Goal: Task Accomplishment & Management: Use online tool/utility

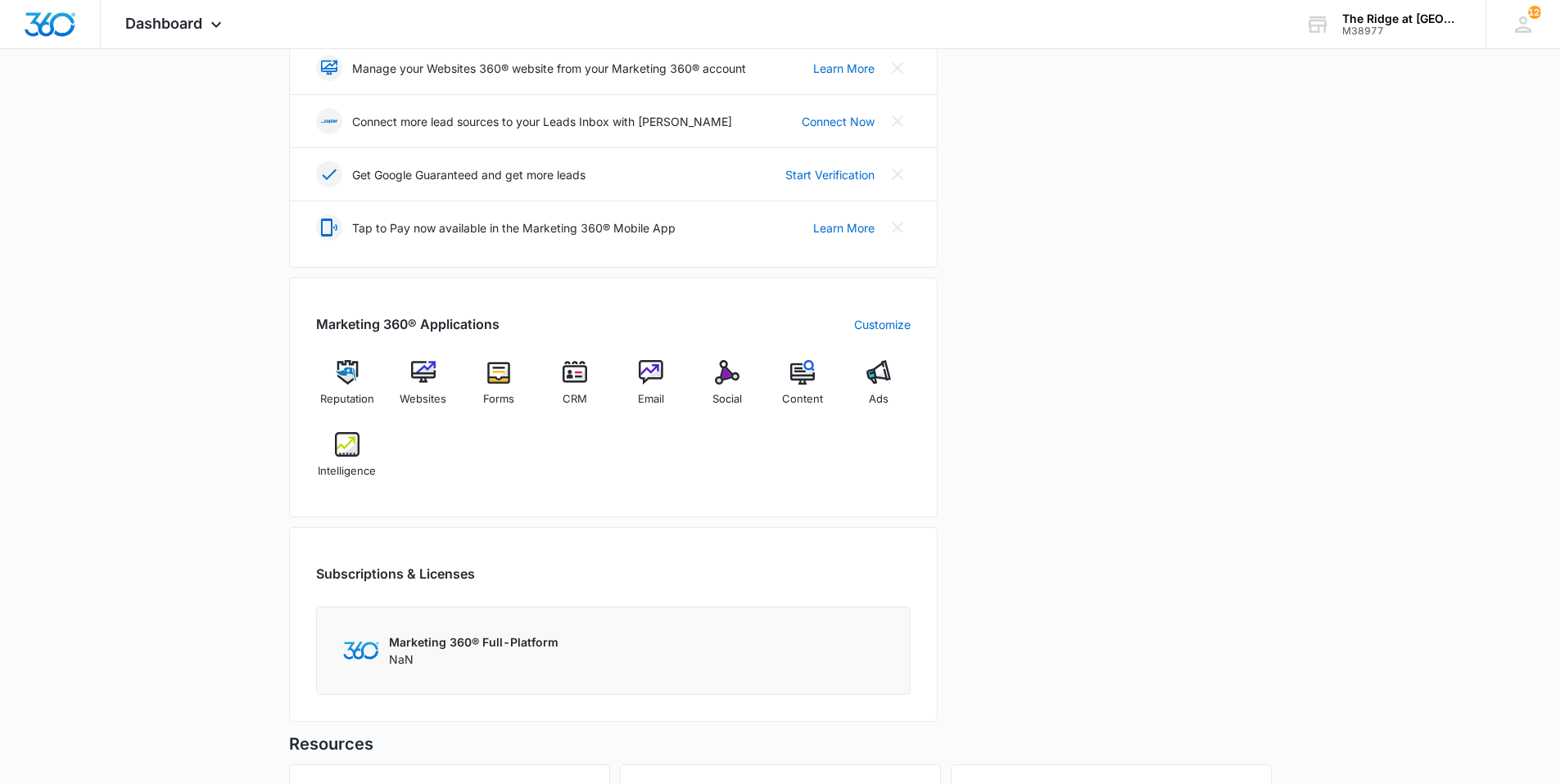
scroll to position [409, 0]
click at [593, 374] on div "CRM" at bounding box center [575, 387] width 63 height 58
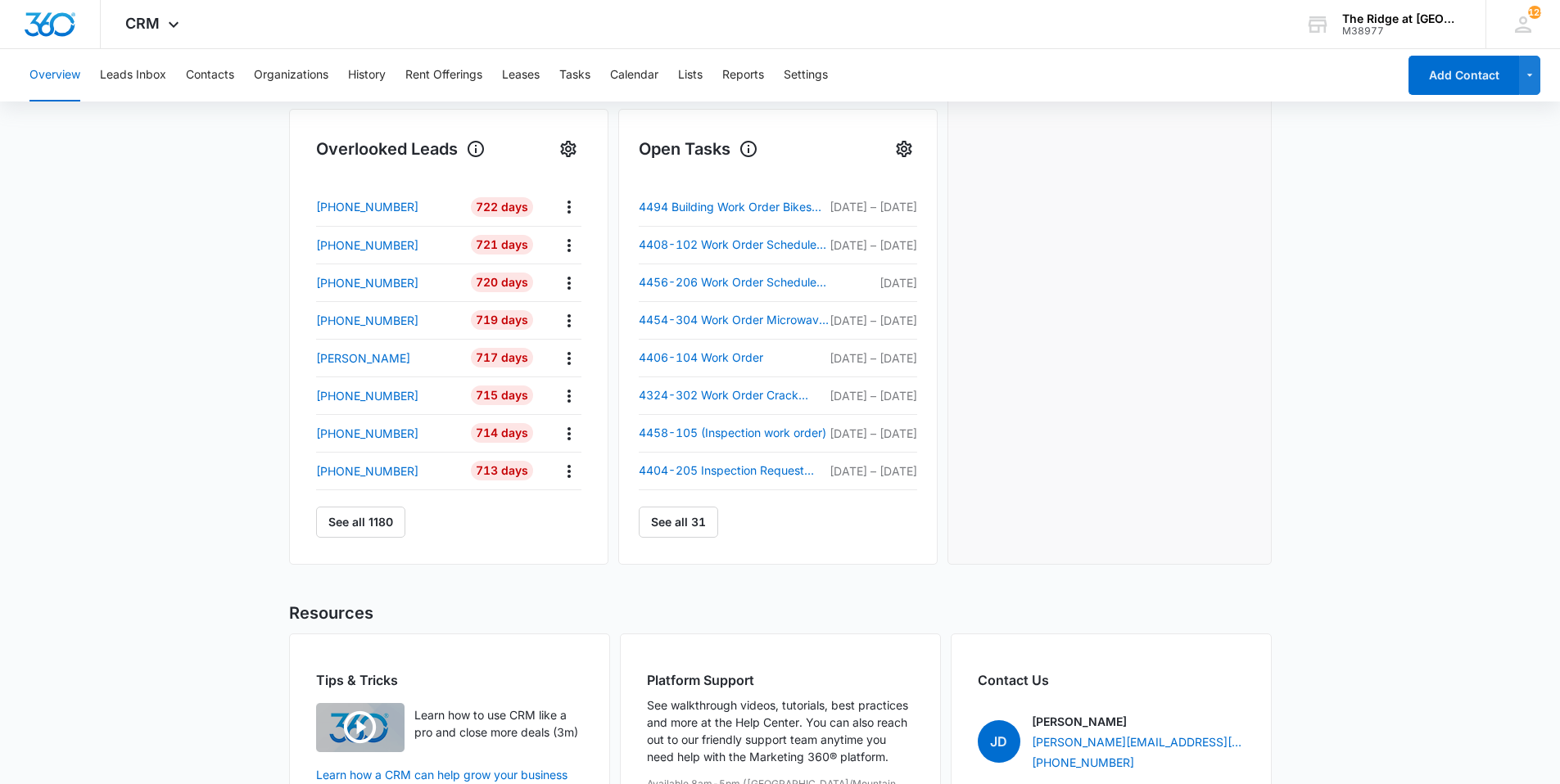
scroll to position [511, 0]
click at [687, 525] on link "See all 31" at bounding box center [678, 520] width 80 height 31
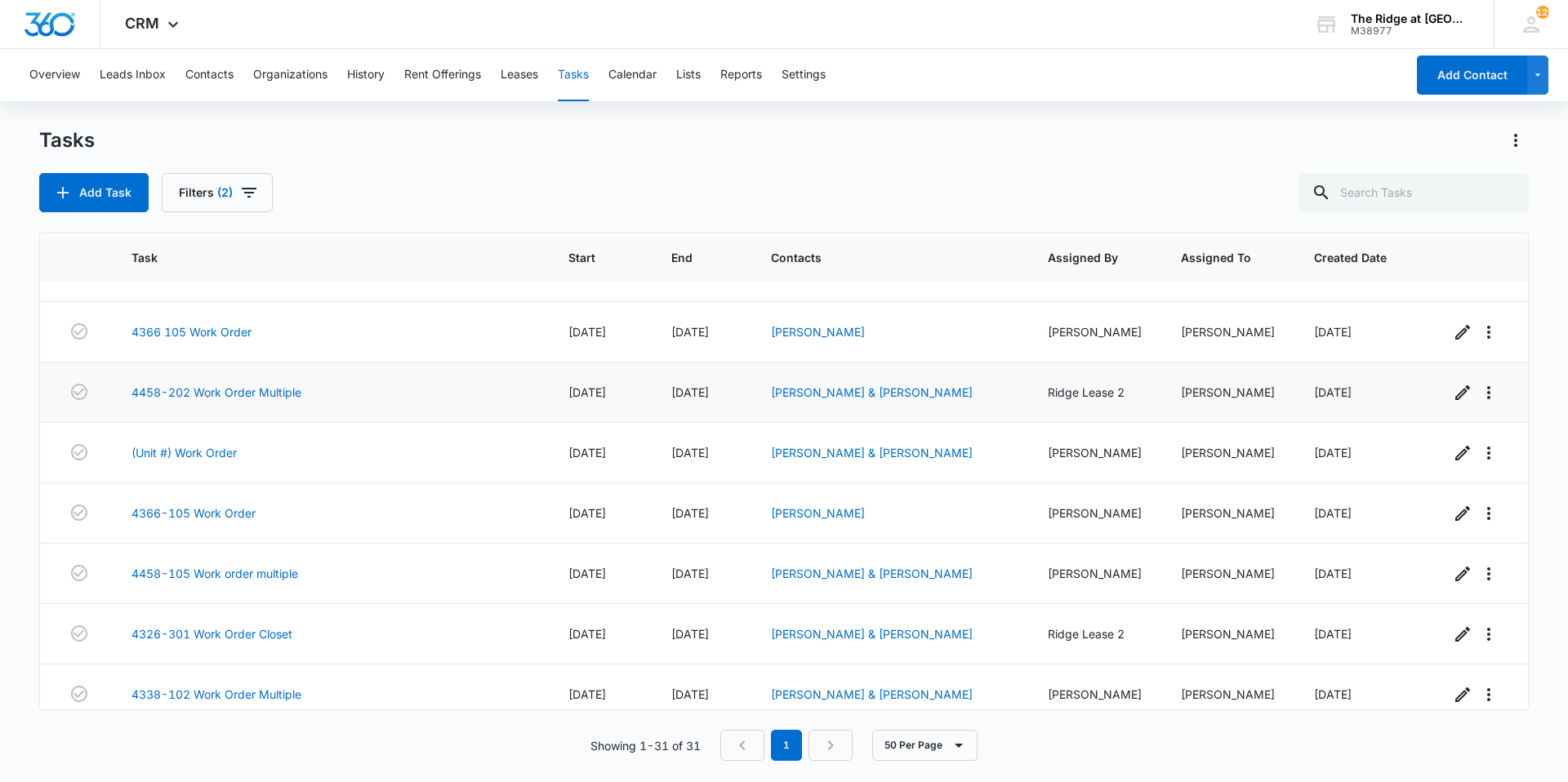
scroll to position [1453, 0]
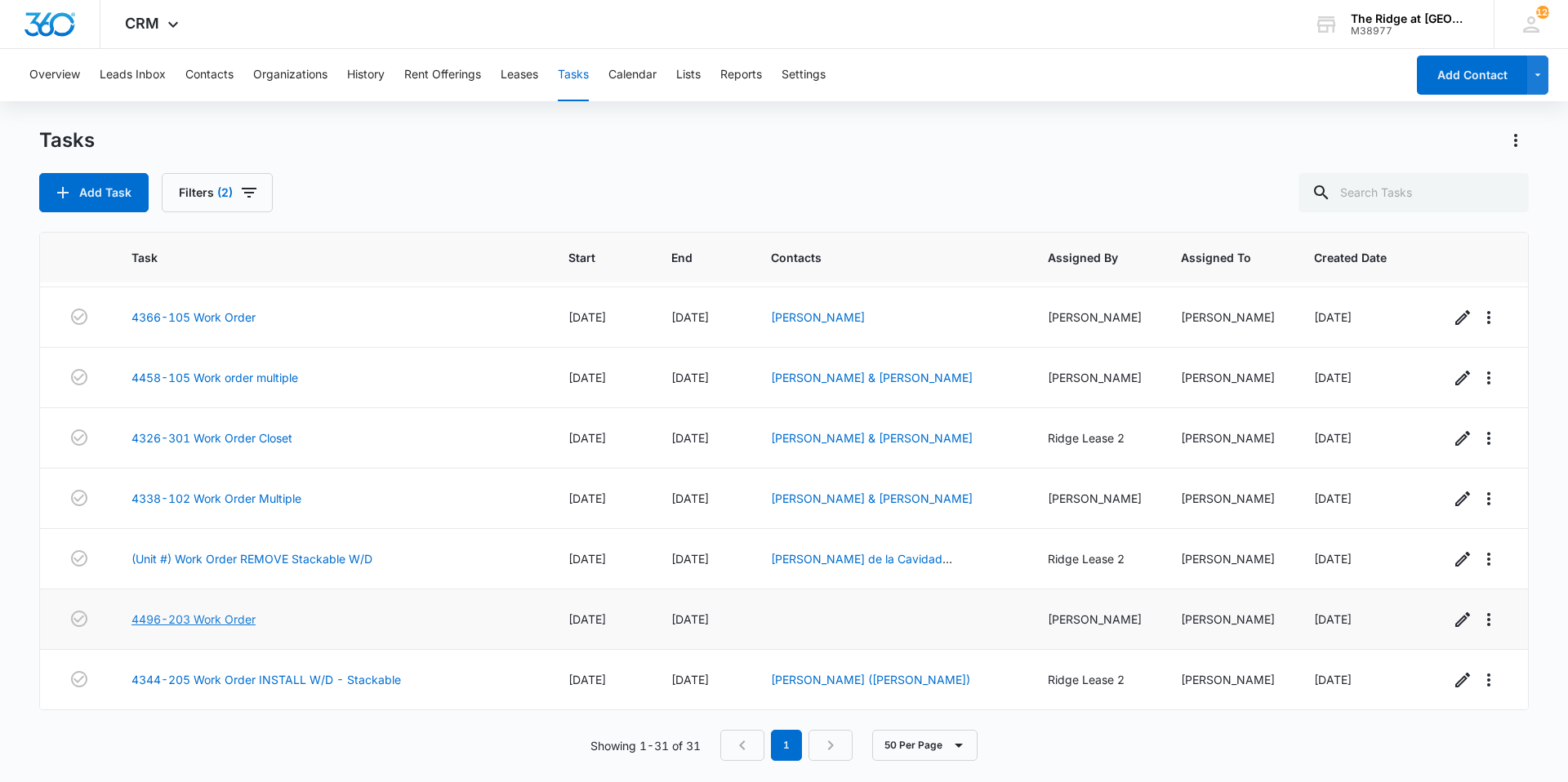
click at [170, 619] on link "4496-203 Work Order" at bounding box center [193, 619] width 124 height 17
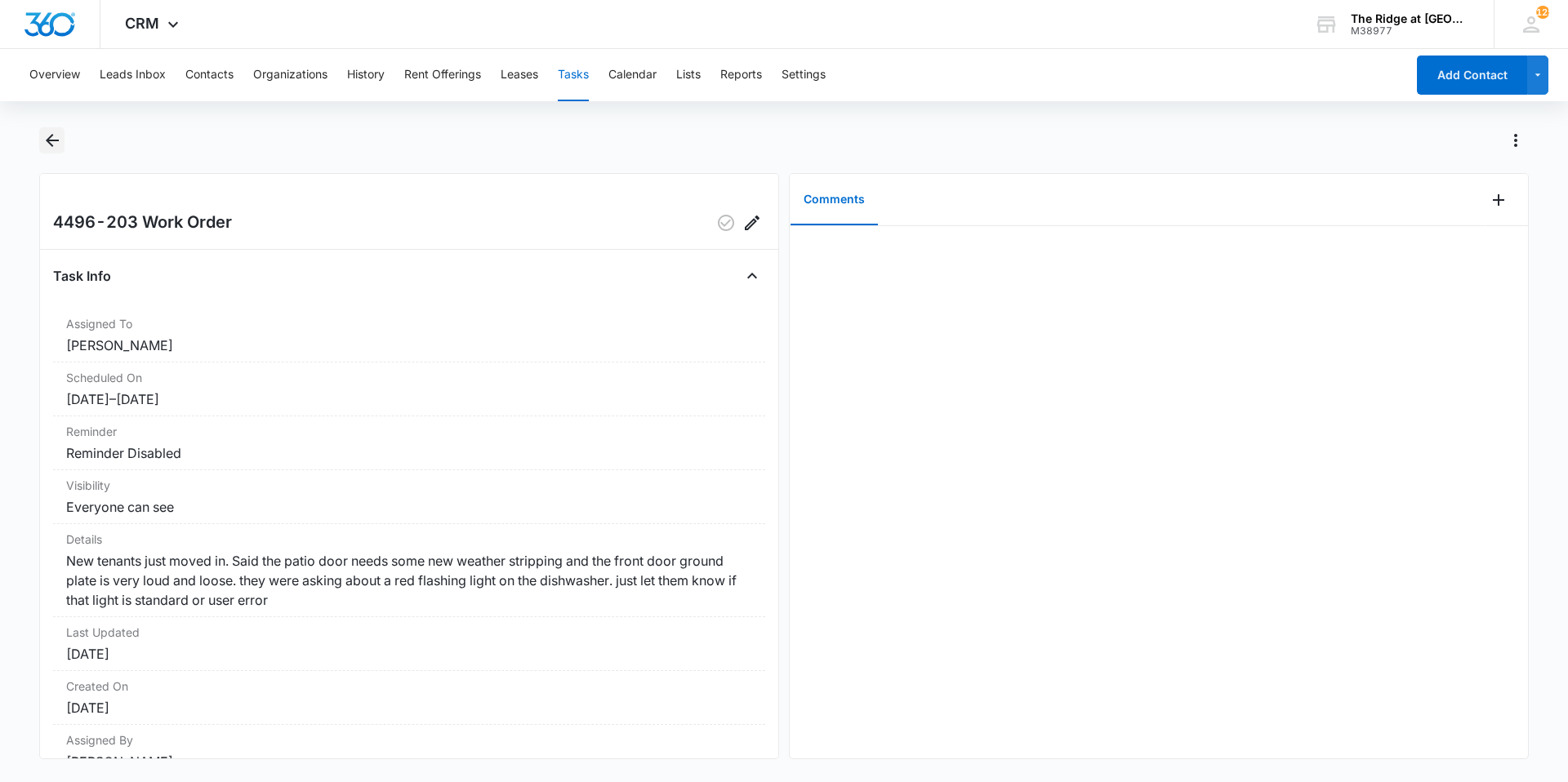
click at [61, 148] on icon "Back" at bounding box center [53, 141] width 20 height 20
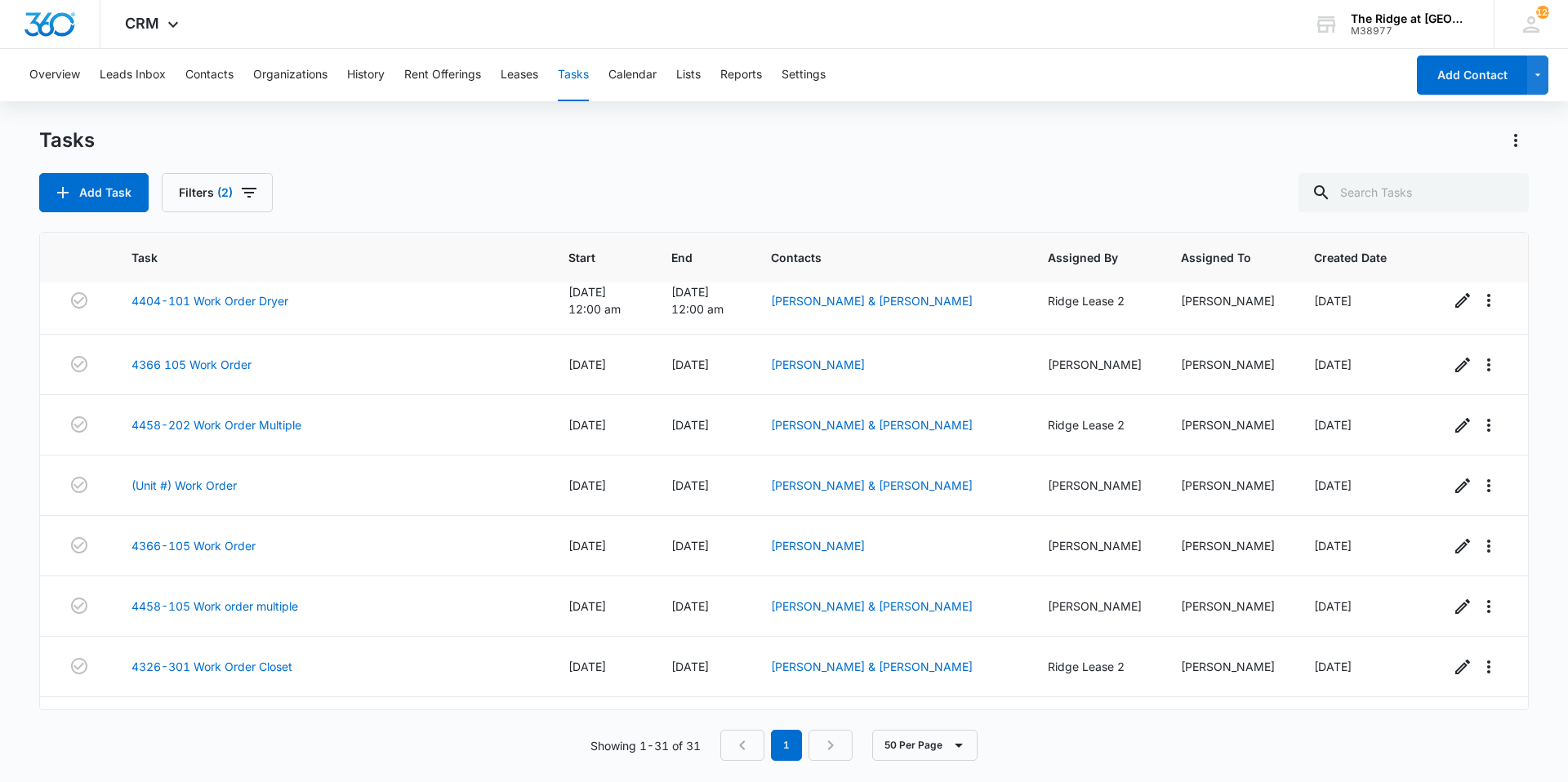
scroll to position [1453, 0]
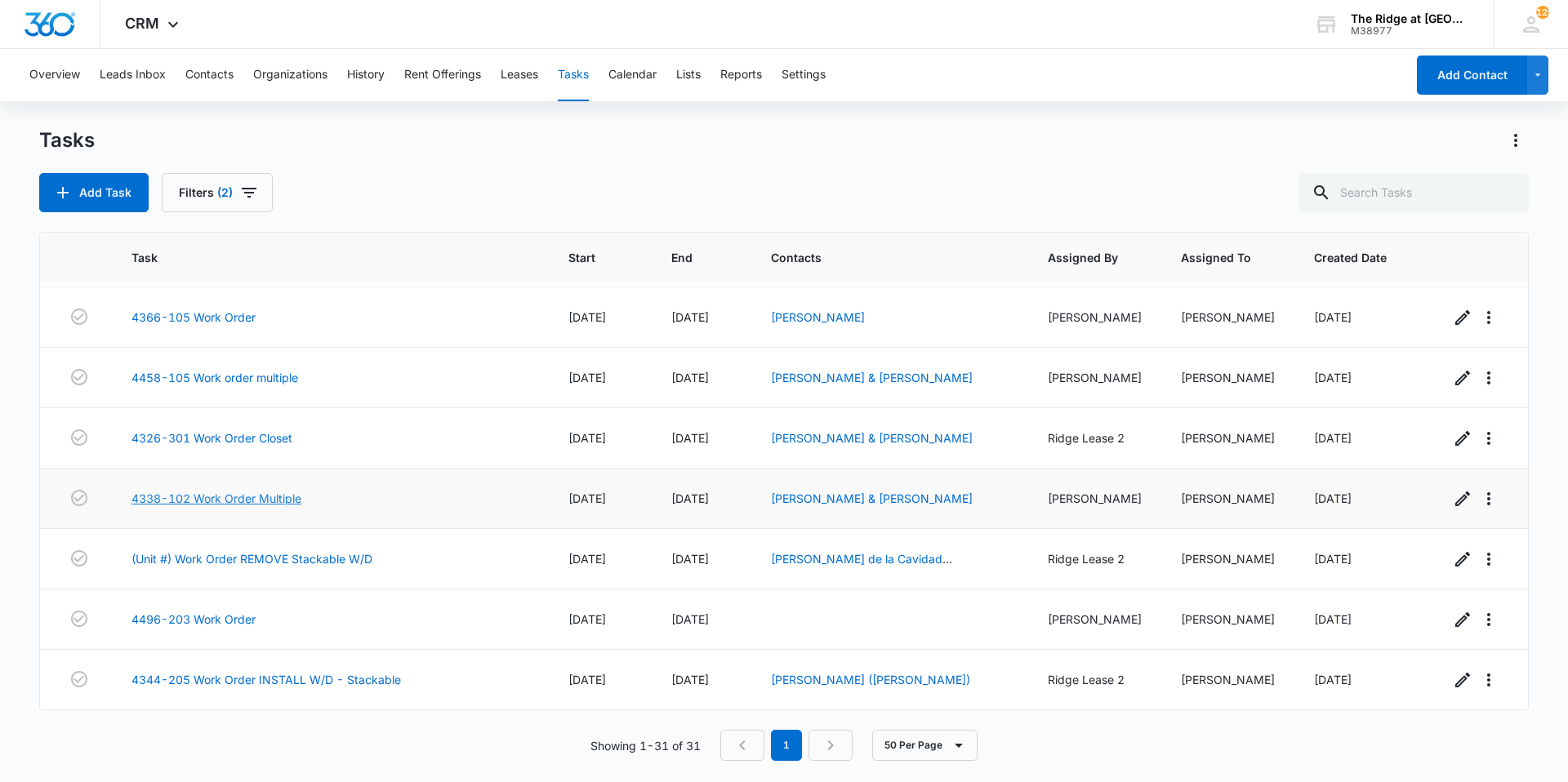
click at [226, 505] on link "4338-102 Work Order Multiple" at bounding box center [216, 498] width 170 height 17
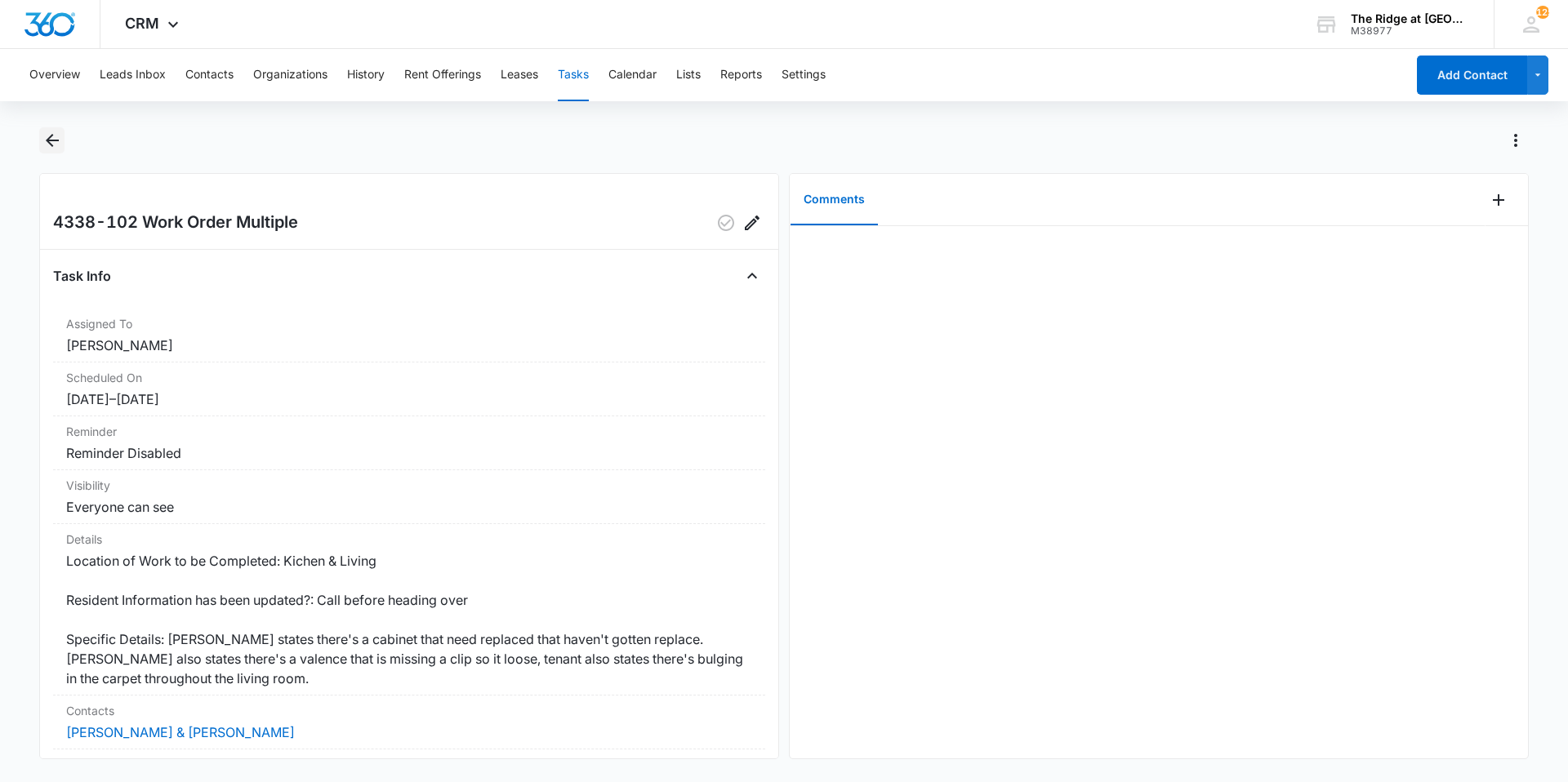
click at [53, 139] on icon "Back" at bounding box center [53, 141] width 20 height 20
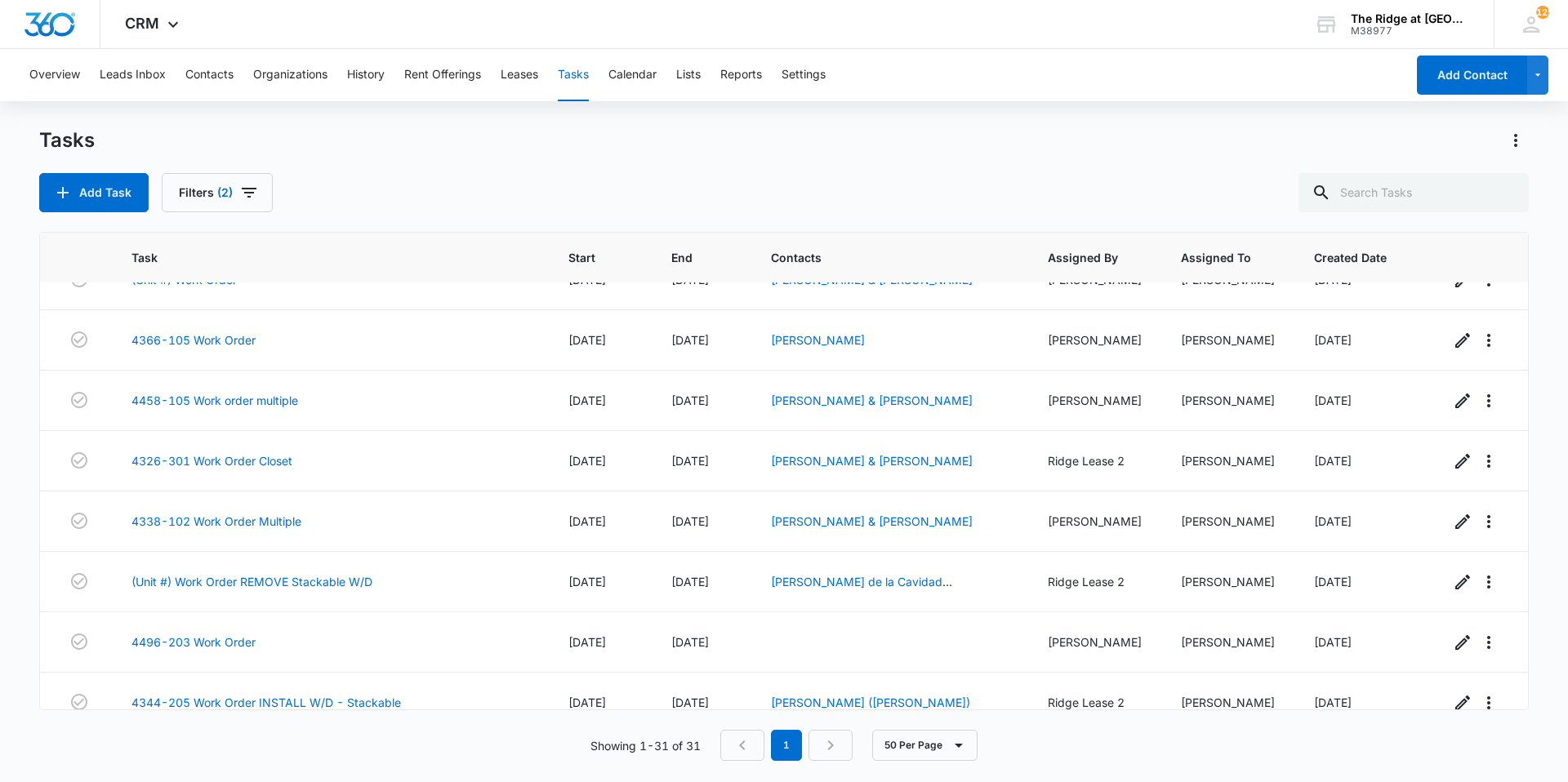
scroll to position [1453, 0]
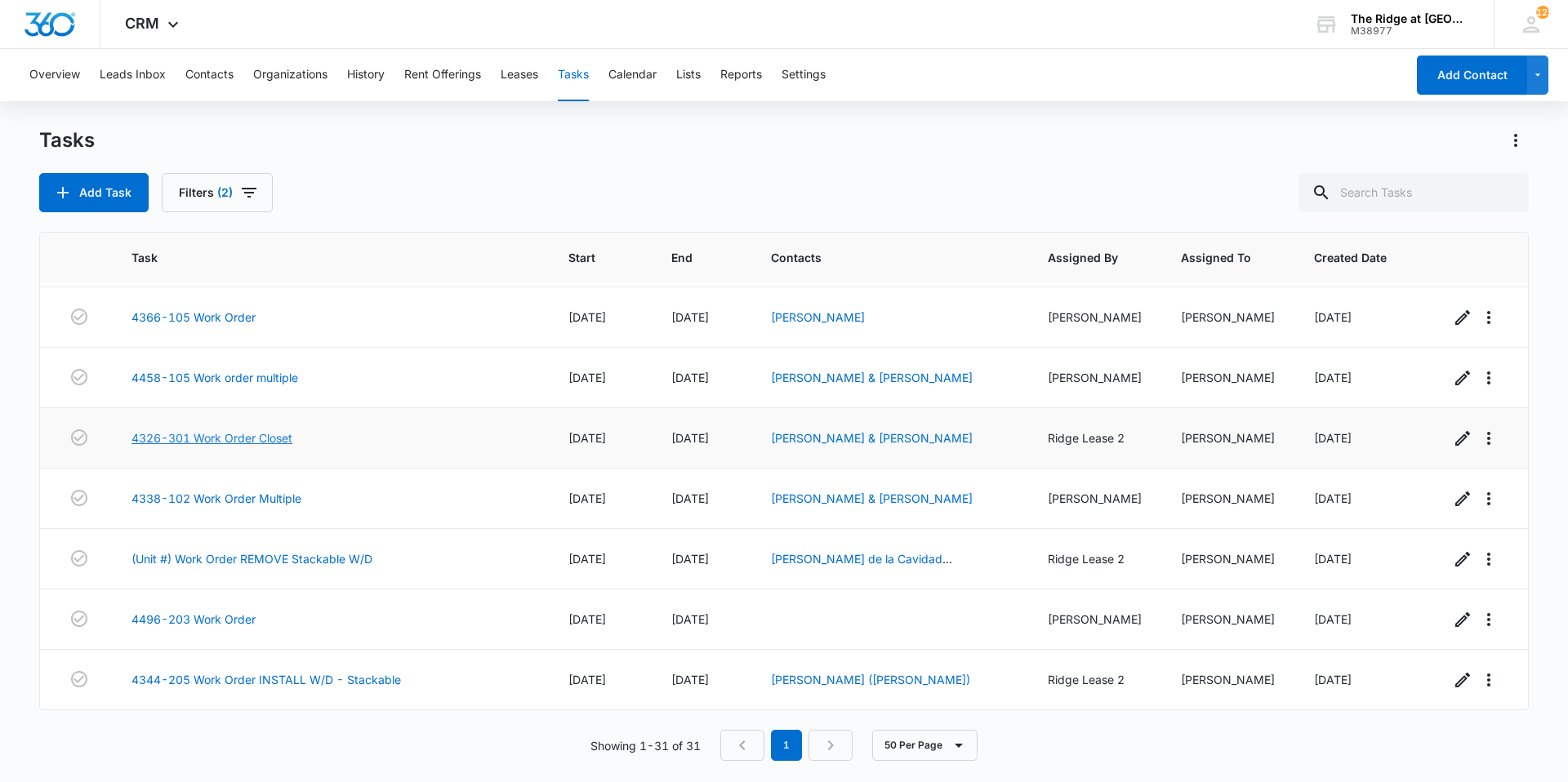
click at [146, 442] on link "4326-301 Work Order Closet" at bounding box center [211, 438] width 160 height 17
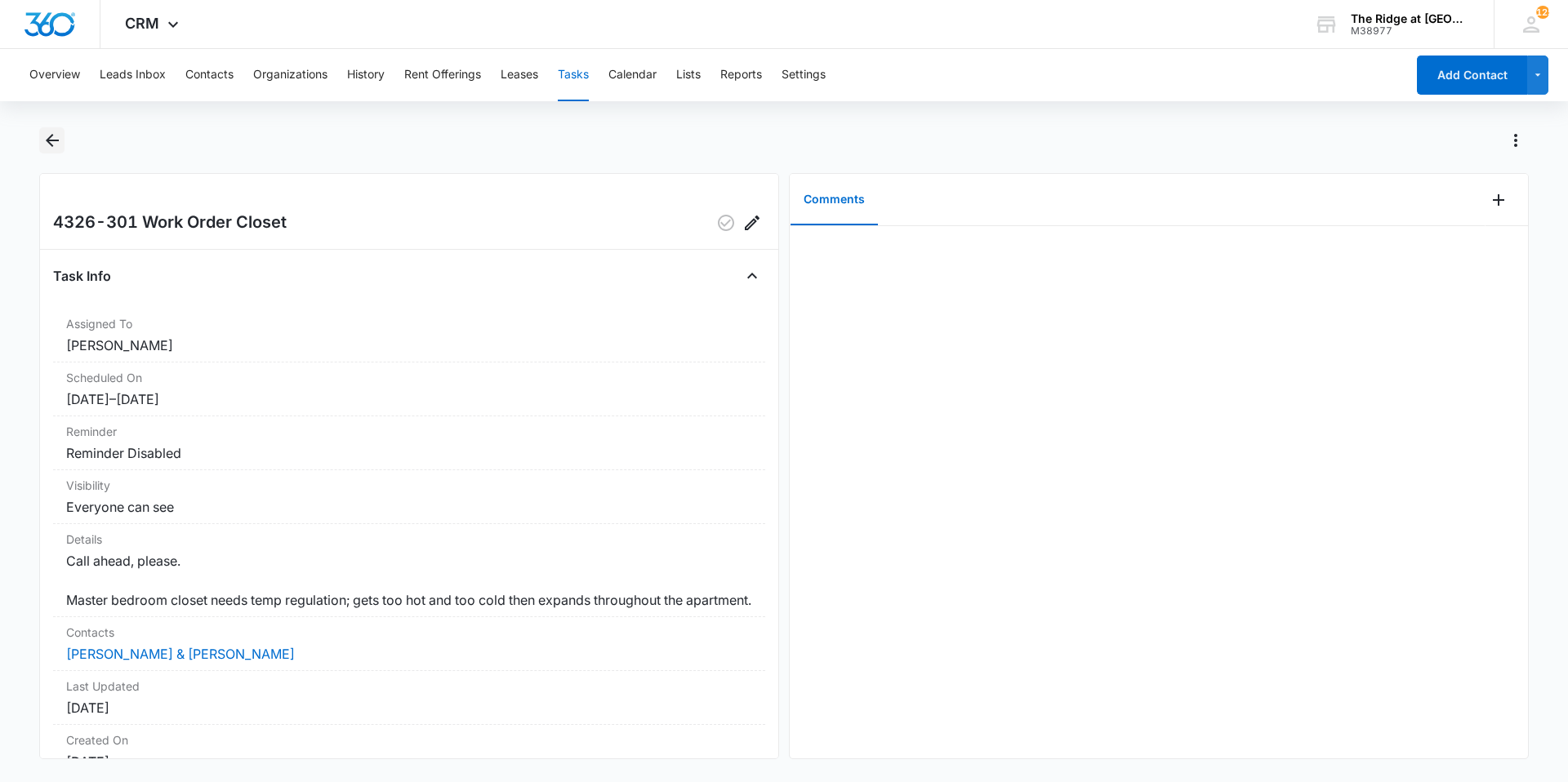
click at [51, 140] on icon "Back" at bounding box center [52, 140] width 13 height 13
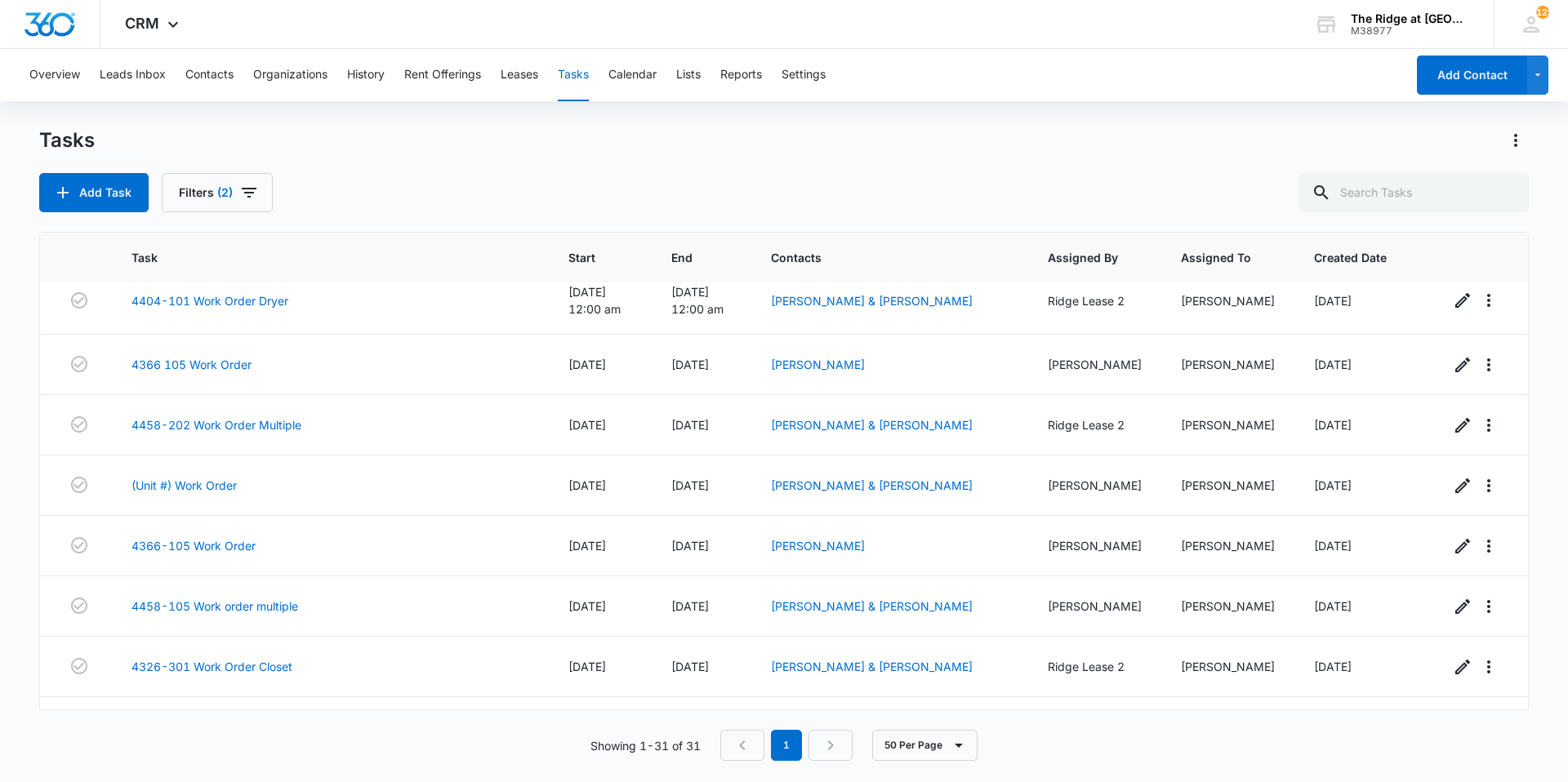
scroll to position [1306, 0]
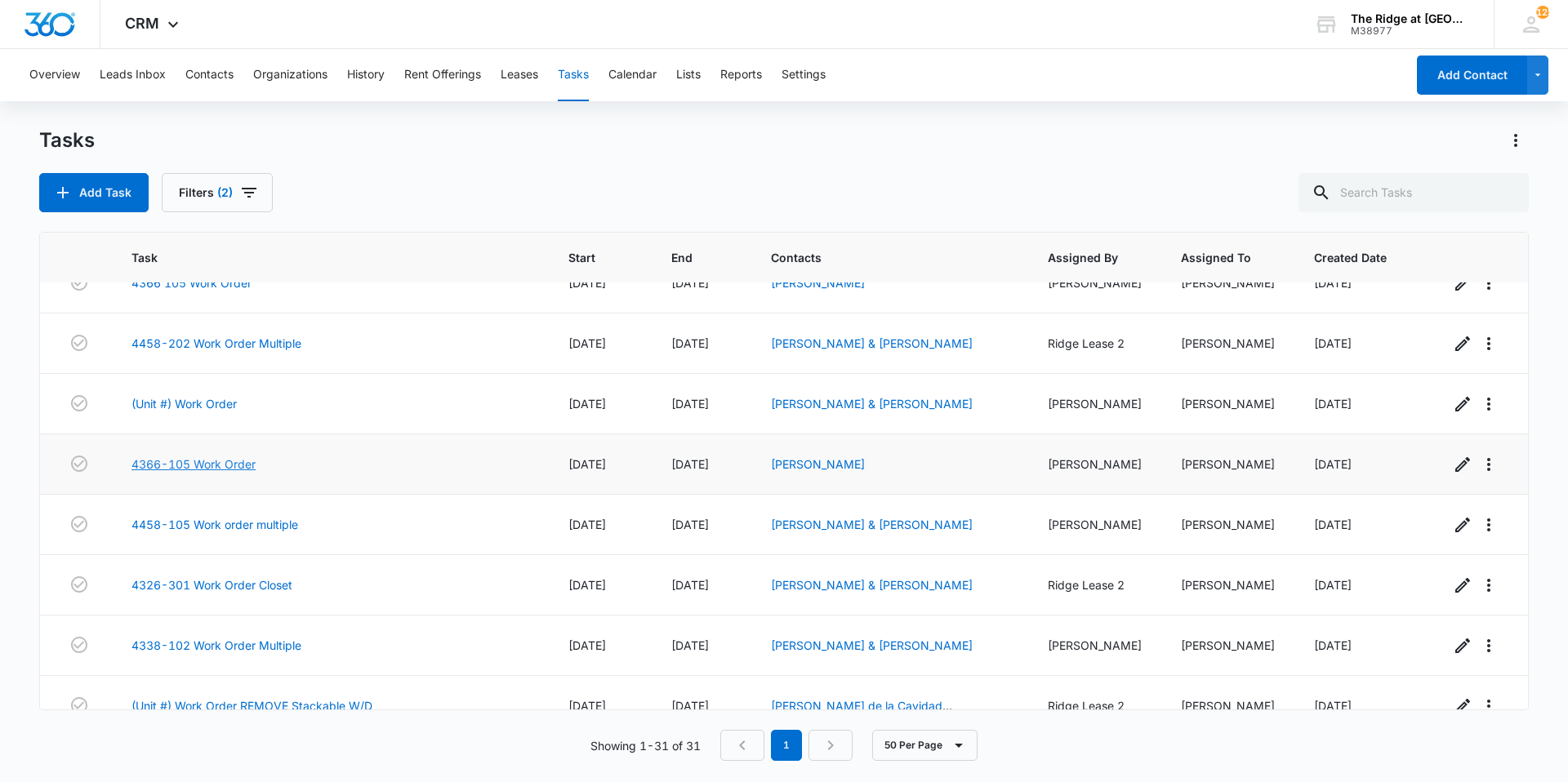
click at [234, 470] on link "4366-105 Work Order" at bounding box center [193, 464] width 124 height 17
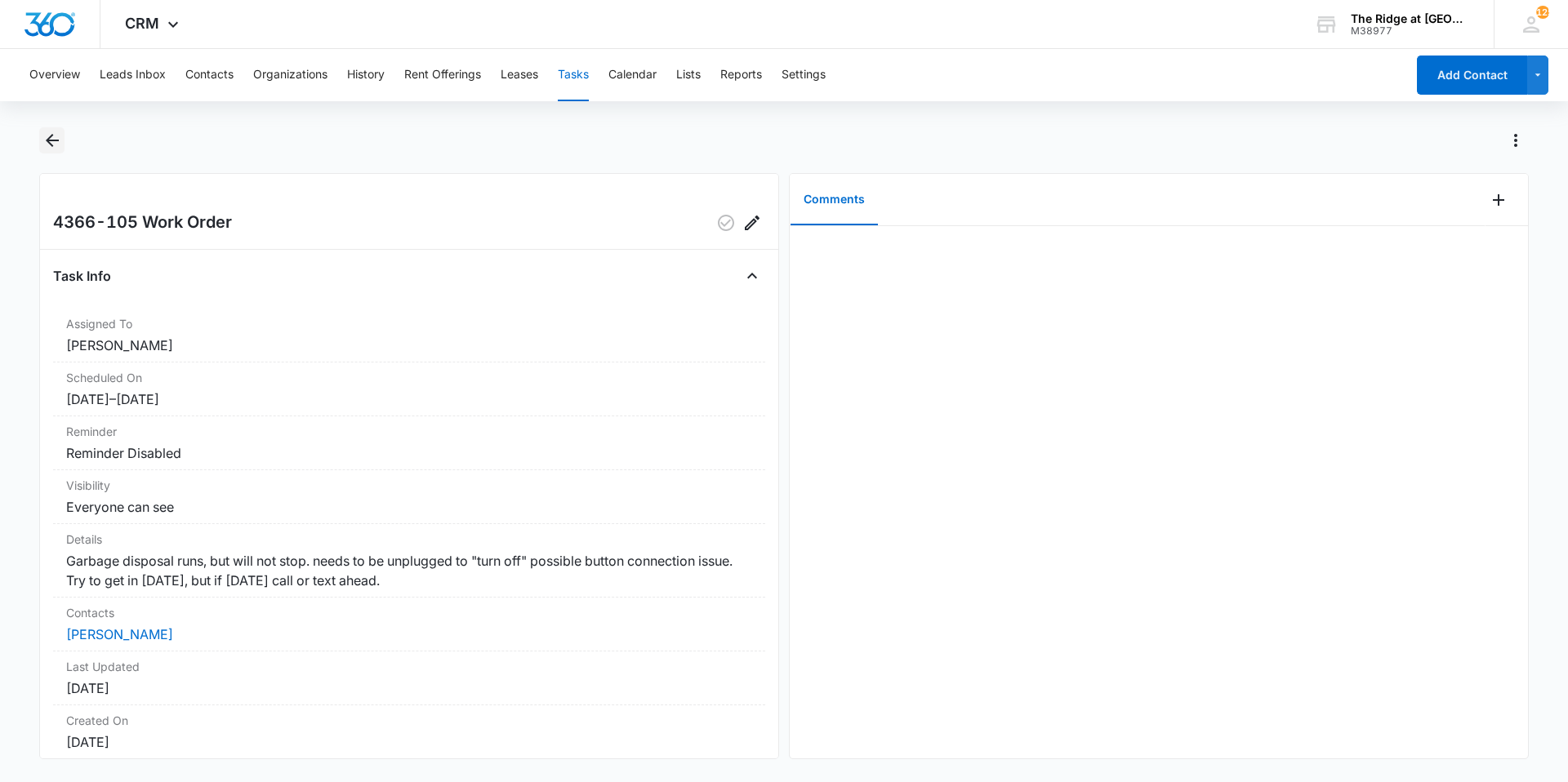
click at [52, 131] on icon "Back" at bounding box center [53, 141] width 20 height 20
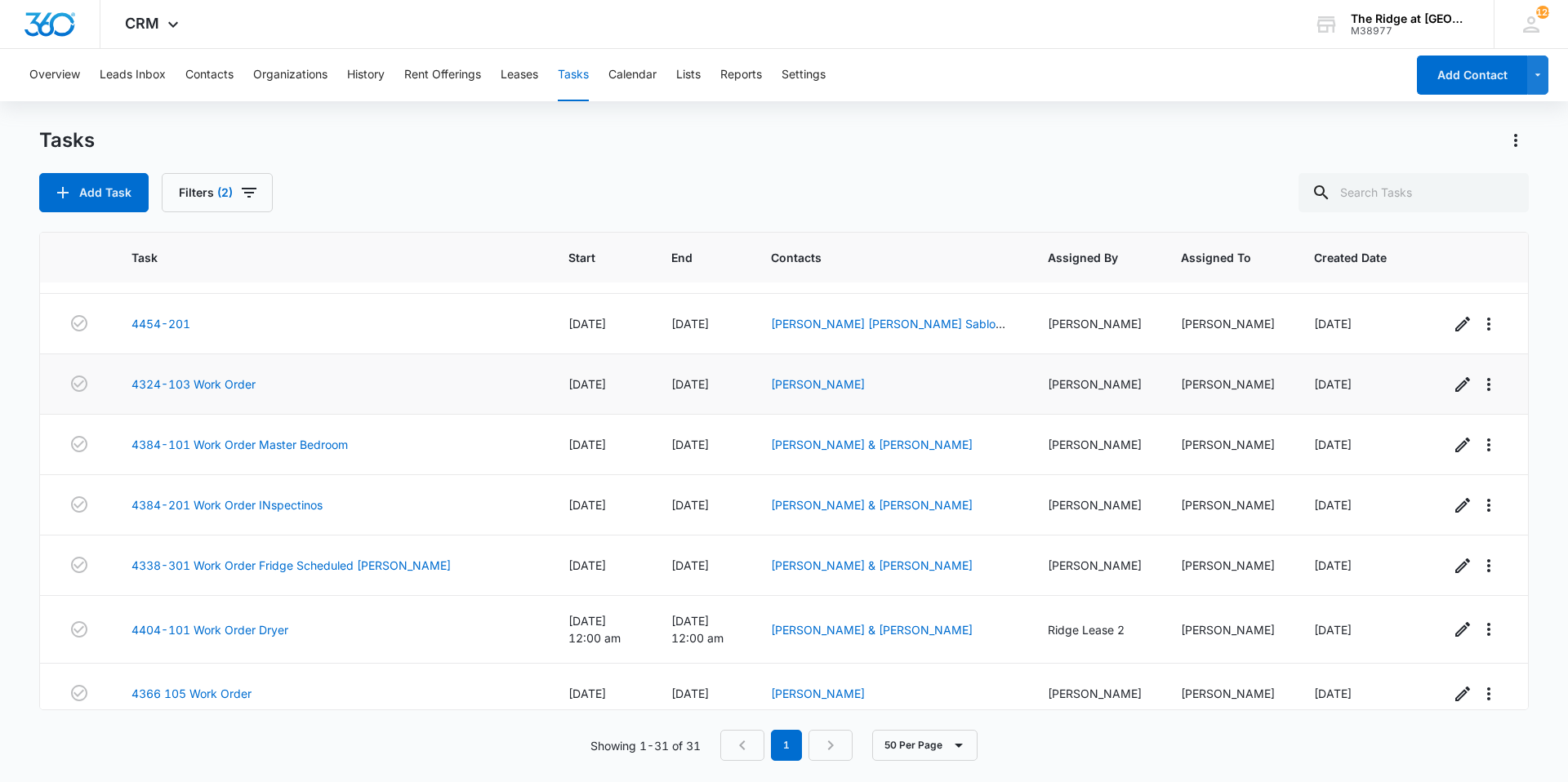
scroll to position [882, 0]
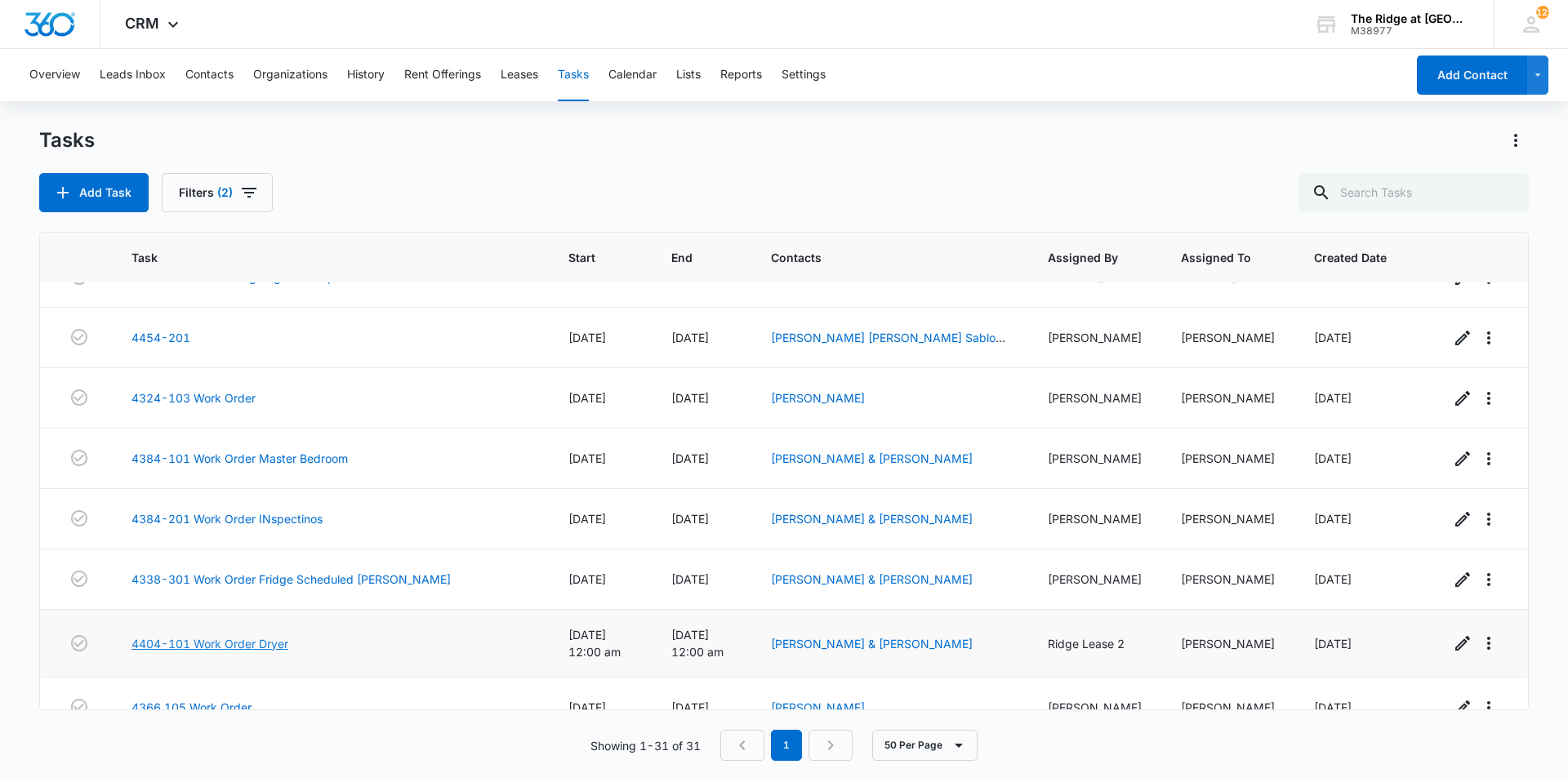
click at [286, 641] on link "4404-101 Work Order Dryer" at bounding box center [209, 644] width 157 height 17
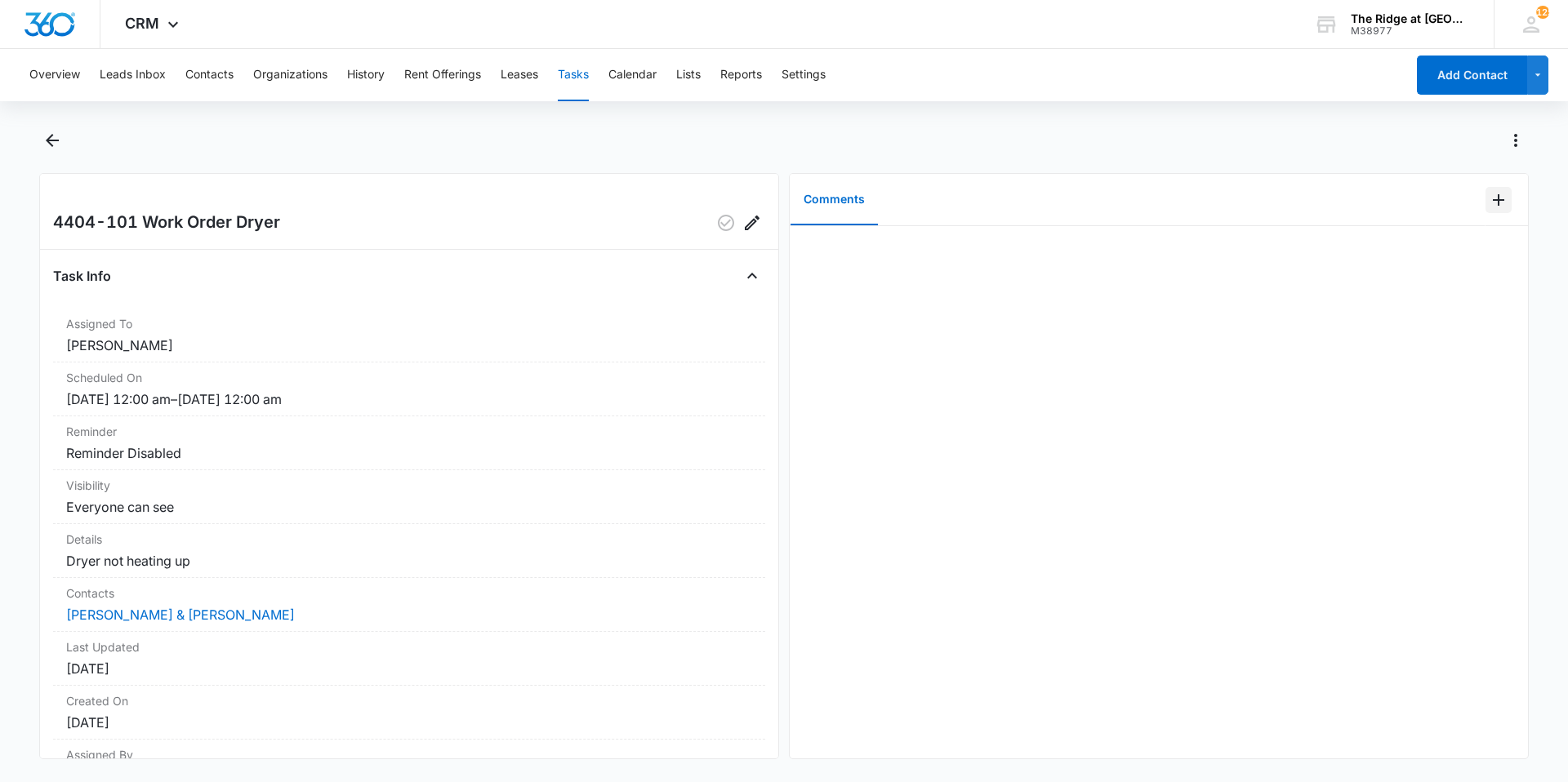
click at [1489, 199] on icon "Add Comment" at bounding box center [1498, 200] width 20 height 20
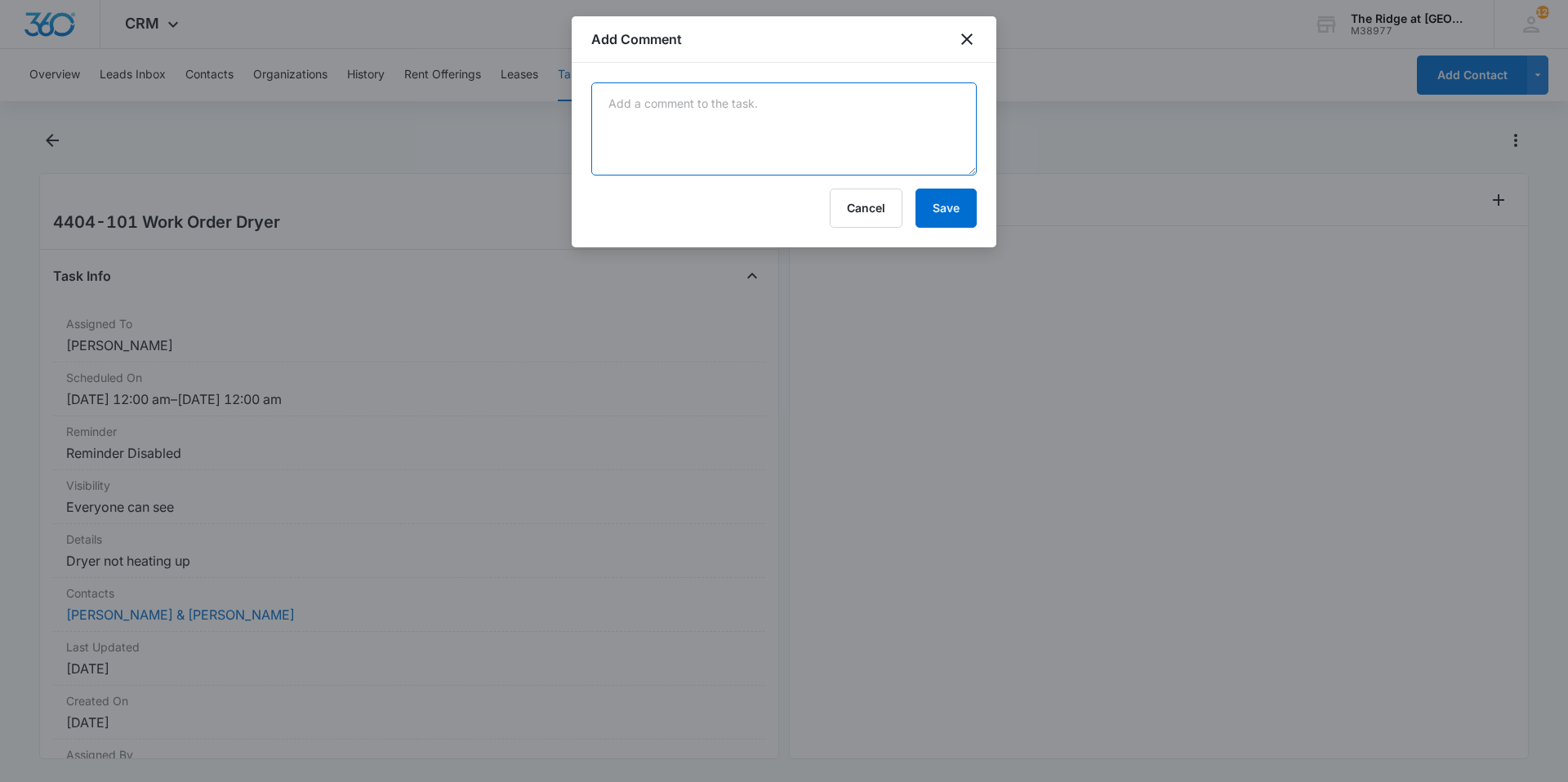
click at [939, 159] on textarea at bounding box center [784, 129] width 385 height 93
type textarea "dryer vent had plugged up clear blockage, and made sure it was fine!"
click at [963, 209] on button "Save" at bounding box center [946, 209] width 62 height 39
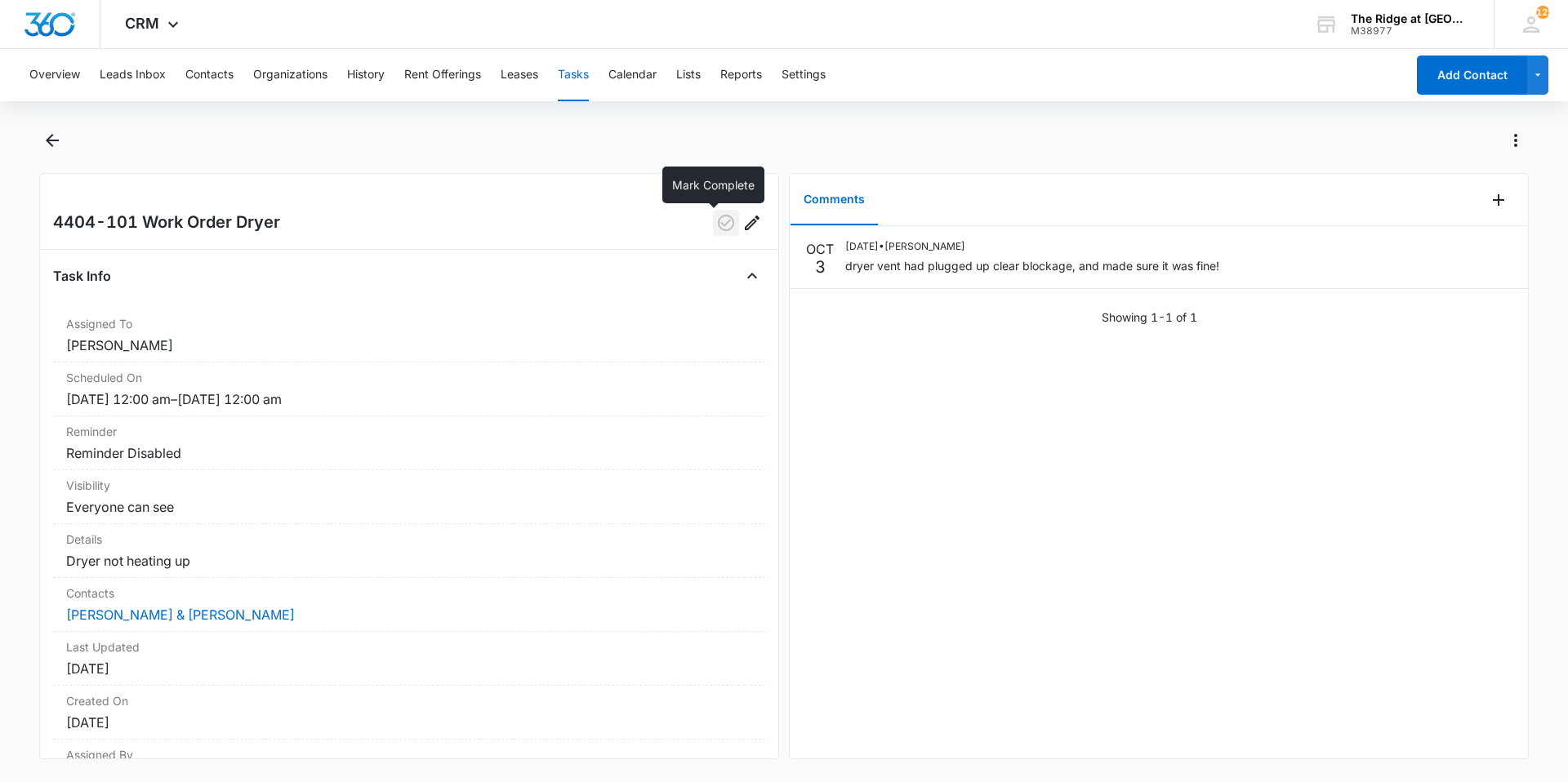
click at [718, 233] on button "button" at bounding box center [726, 222] width 26 height 26
click at [836, 433] on div "[DATE] [DATE] • [PERSON_NAME] dryer vent had plugged up clear blockage, and mad…" at bounding box center [1159, 492] width 738 height 532
